Goal: Information Seeking & Learning: Check status

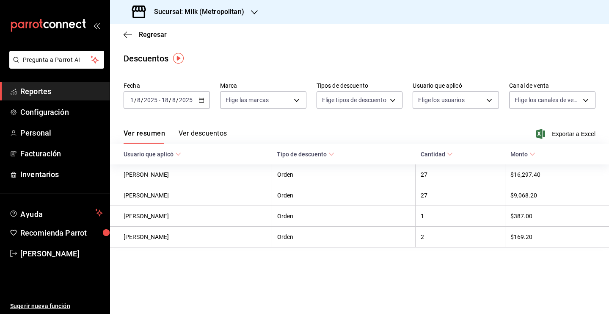
click at [154, 41] on div "Regresar" at bounding box center [359, 35] width 499 height 22
click at [155, 35] on span "Regresar" at bounding box center [153, 34] width 28 height 8
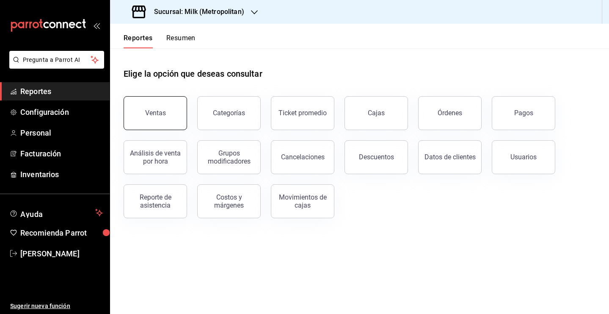
click at [170, 121] on button "Ventas" at bounding box center [155, 113] width 63 height 34
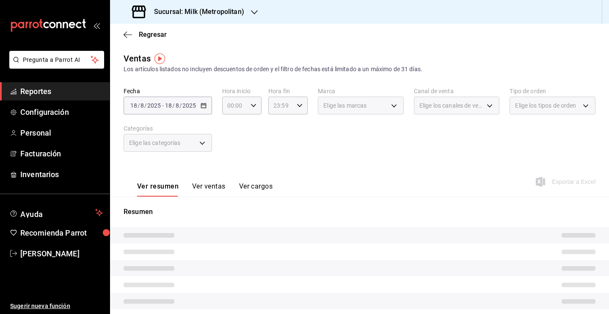
click at [204, 102] on div "[DATE] [DATE] - [DATE] [DATE]" at bounding box center [168, 106] width 88 height 18
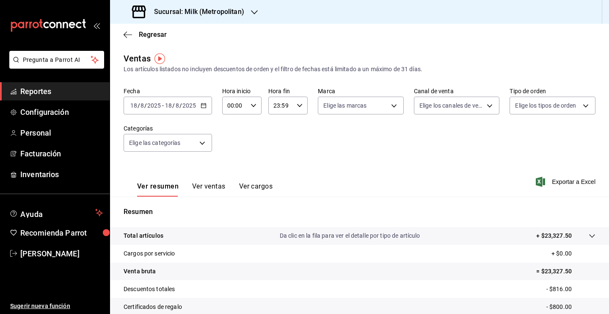
click at [204, 108] on \(Stroke\) "button" at bounding box center [203, 105] width 5 height 5
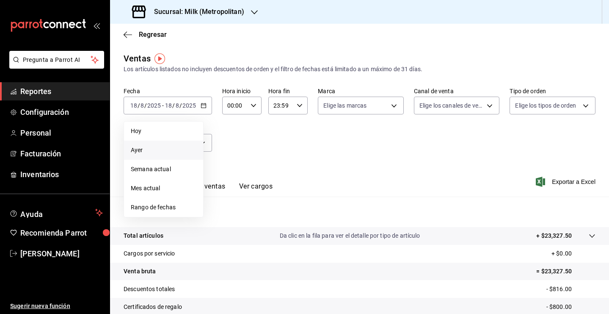
click at [171, 146] on span "Ayer" at bounding box center [164, 150] width 66 height 9
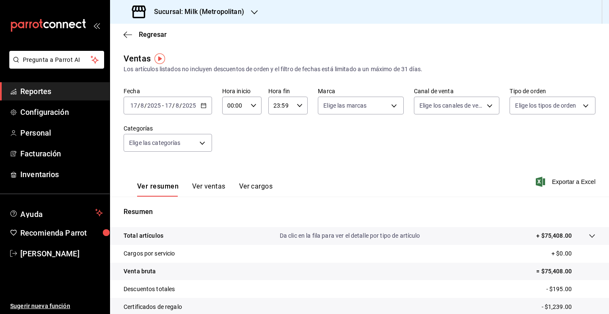
click at [205, 108] on div "[DATE] [DATE] - [DATE] [DATE]" at bounding box center [168, 106] width 88 height 18
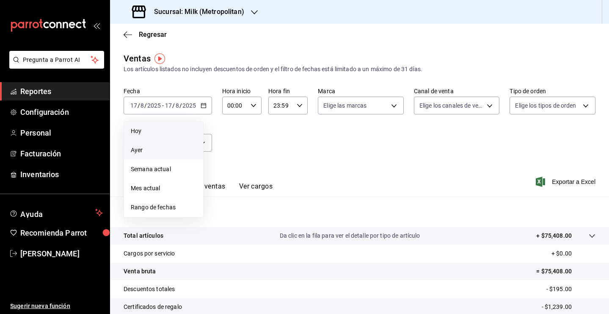
click at [179, 132] on span "Hoy" at bounding box center [164, 131] width 66 height 9
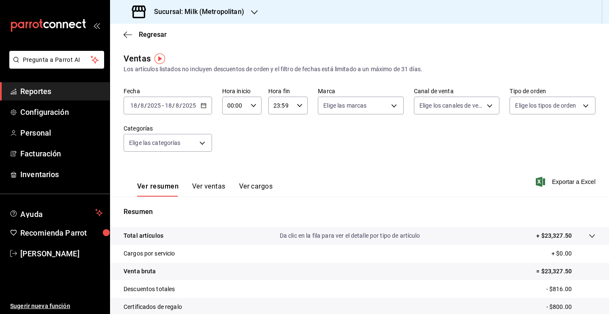
click at [589, 237] on icon at bounding box center [592, 235] width 7 height 7
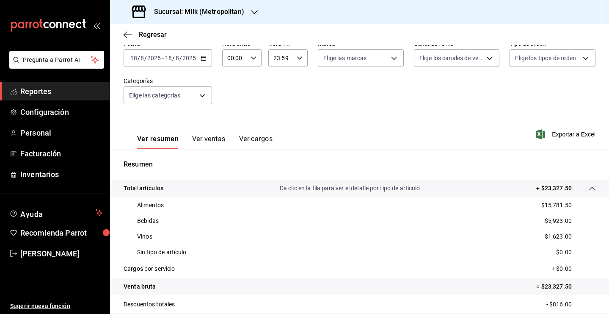
scroll to position [59, 0]
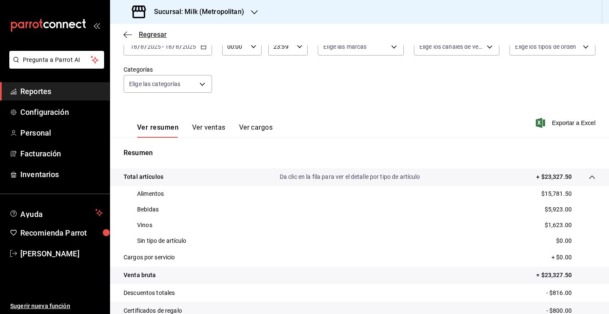
click at [128, 32] on icon "button" at bounding box center [128, 35] width 8 height 8
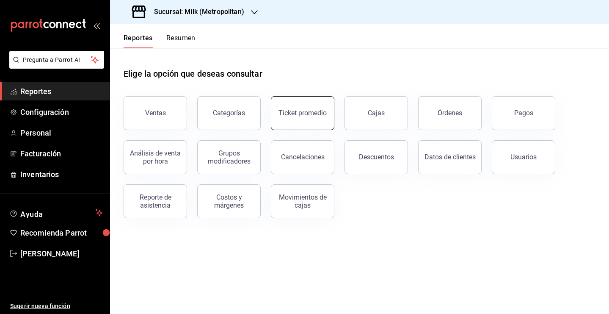
click at [308, 117] on button "Ticket promedio" at bounding box center [302, 113] width 63 height 34
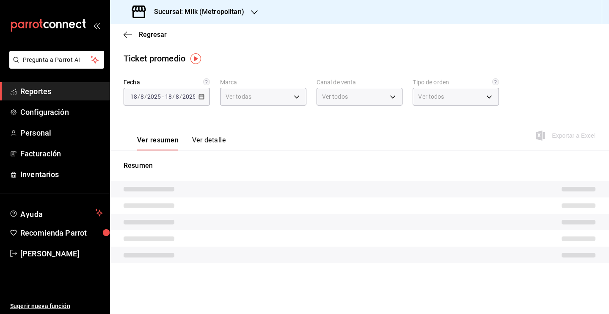
type input "57c9fc47-e65f-4221-a10c-96a6466a6251"
type input "PARROT,UBER_EATS,RAPPI,DIDI_FOOD,ONLINE"
type input "c6efb9bd-abd5-48a3-8783-83cc8f48df17,ac96d0b7-0302-404a-8271-ab3d4d47528d,08d44…"
